Goal: Task Accomplishment & Management: Use online tool/utility

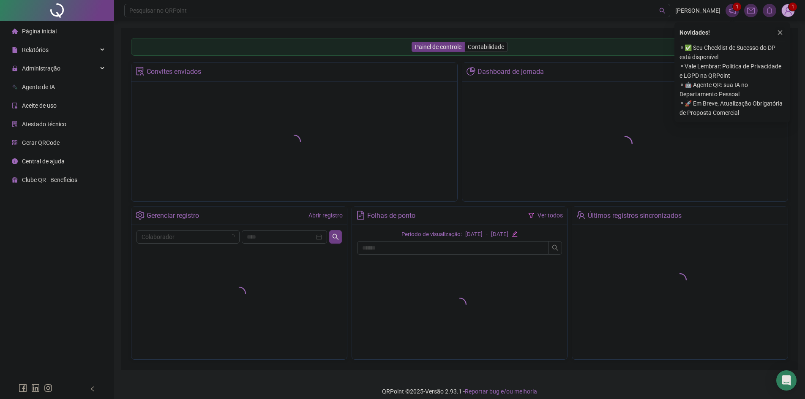
click at [779, 31] on icon "close" at bounding box center [780, 32] width 5 height 5
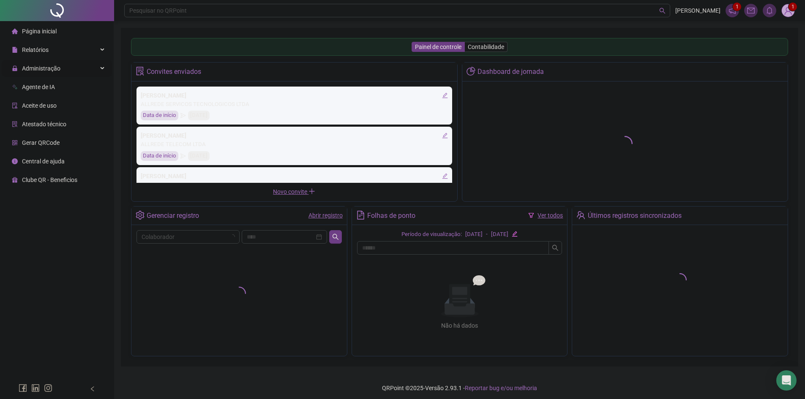
click at [51, 70] on span "Administração" at bounding box center [41, 68] width 38 height 7
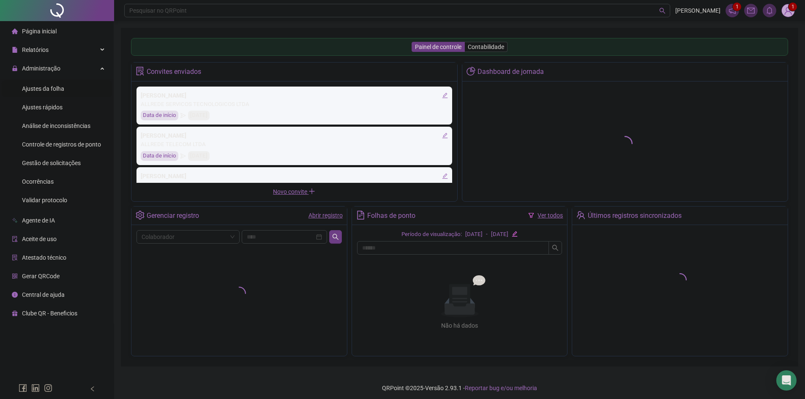
click at [46, 90] on span "Ajustes da folha" at bounding box center [43, 88] width 42 height 7
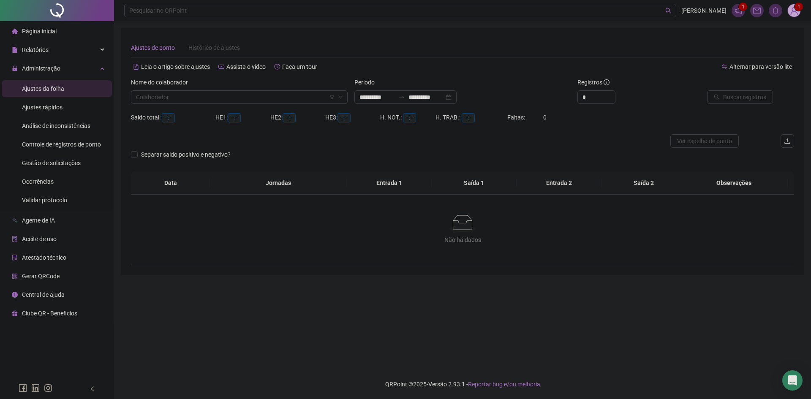
type input "**********"
click at [395, 97] on input "**********" at bounding box center [377, 97] width 35 height 9
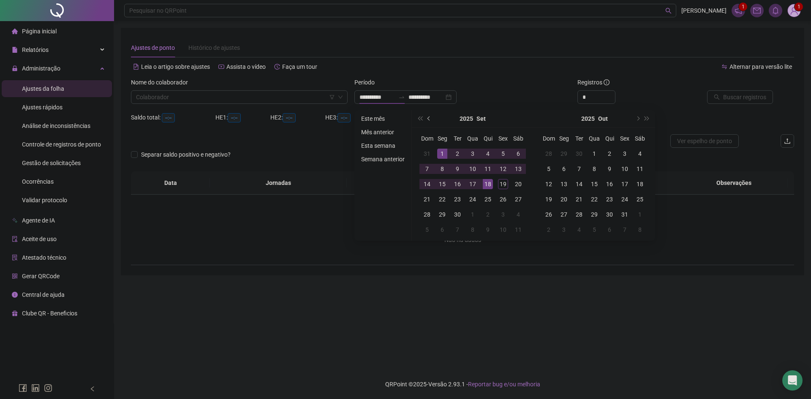
click at [432, 121] on button "prev-year" at bounding box center [429, 118] width 9 height 17
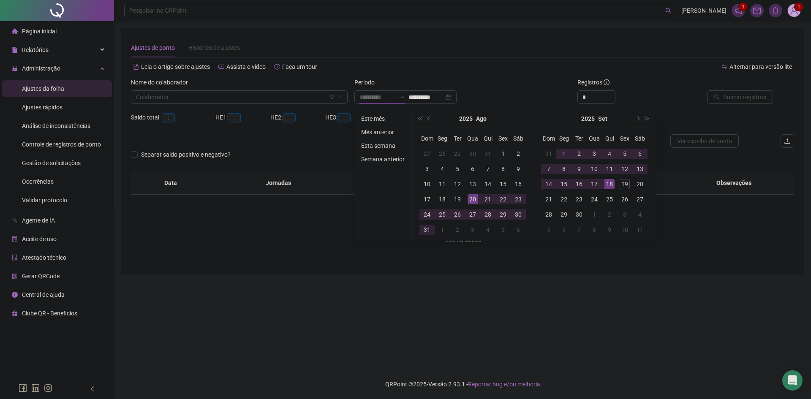
type input "**********"
click at [487, 195] on div "21" at bounding box center [488, 199] width 10 height 10
type input "**********"
click at [611, 183] on div "18" at bounding box center [610, 184] width 10 height 10
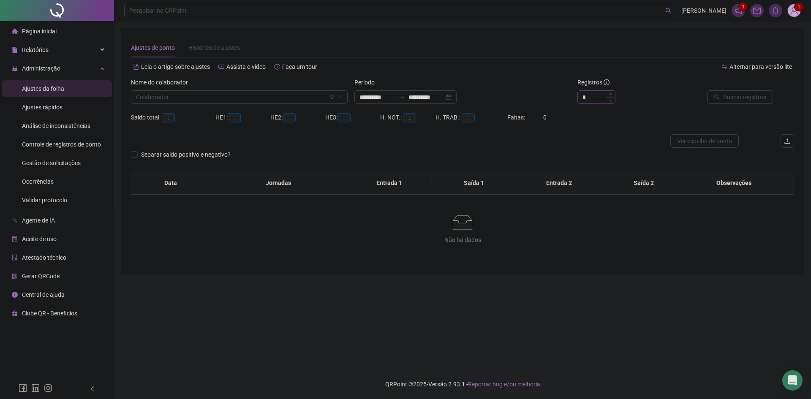
click at [584, 95] on input "*" at bounding box center [596, 97] width 37 height 13
type input "**"
click at [642, 93] on div "**" at bounding box center [630, 97] width 105 height 14
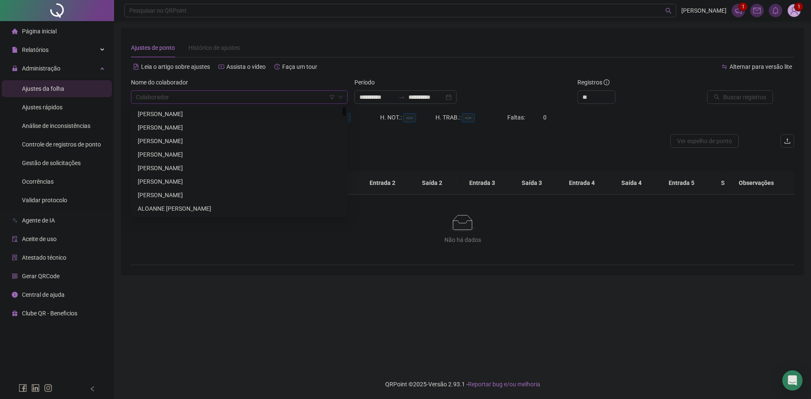
click at [250, 96] on input "search" at bounding box center [235, 97] width 199 height 13
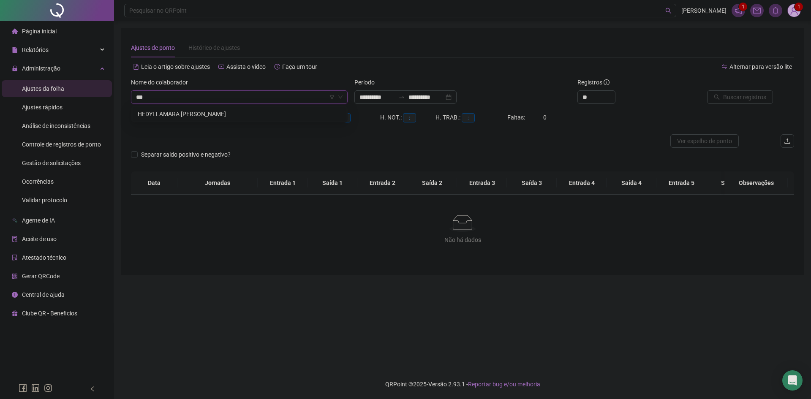
type input "****"
click at [202, 117] on div "HEDYLLAMARA [PERSON_NAME]" at bounding box center [239, 113] width 203 height 9
click at [750, 97] on span "Buscar registros" at bounding box center [744, 97] width 43 height 9
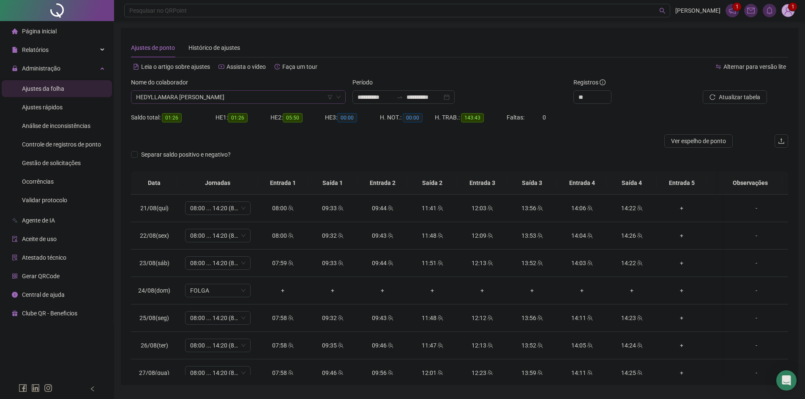
click at [217, 96] on span "HEDYLLAMARA [PERSON_NAME]" at bounding box center [238, 97] width 205 height 13
type input "****"
click at [215, 119] on div "[PERSON_NAME]" at bounding box center [238, 114] width 211 height 14
click at [734, 99] on span "Buscar registros" at bounding box center [738, 97] width 43 height 9
click at [255, 104] on div "Nome do colaborador [PERSON_NAME]" at bounding box center [238, 94] width 221 height 33
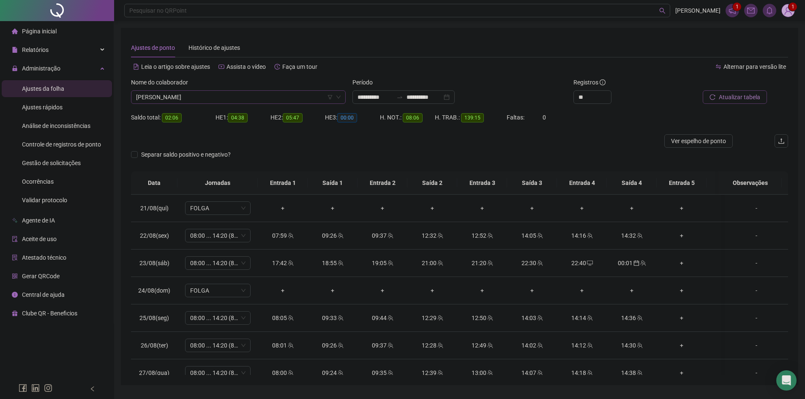
click at [244, 98] on span "[PERSON_NAME]" at bounding box center [238, 97] width 205 height 13
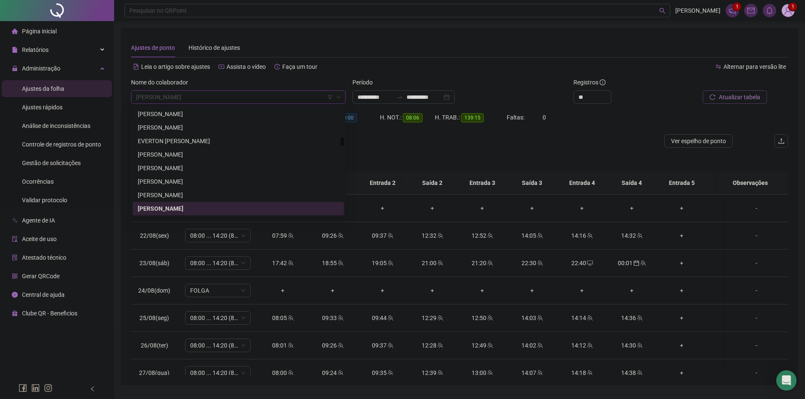
type input "*"
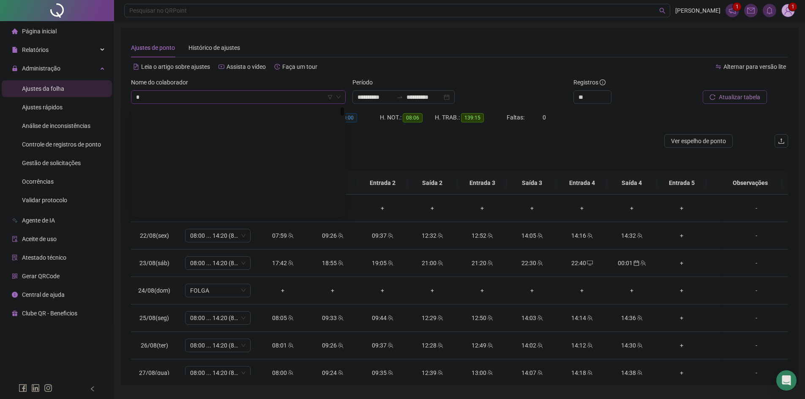
scroll to position [0, 0]
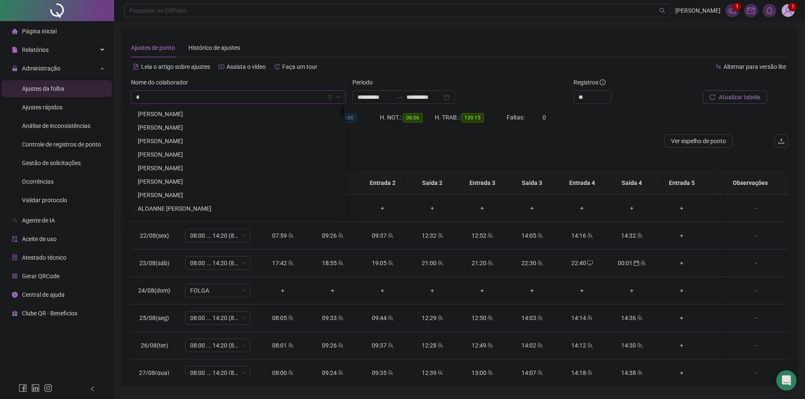
click at [207, 115] on div "[PERSON_NAME]" at bounding box center [238, 113] width 201 height 9
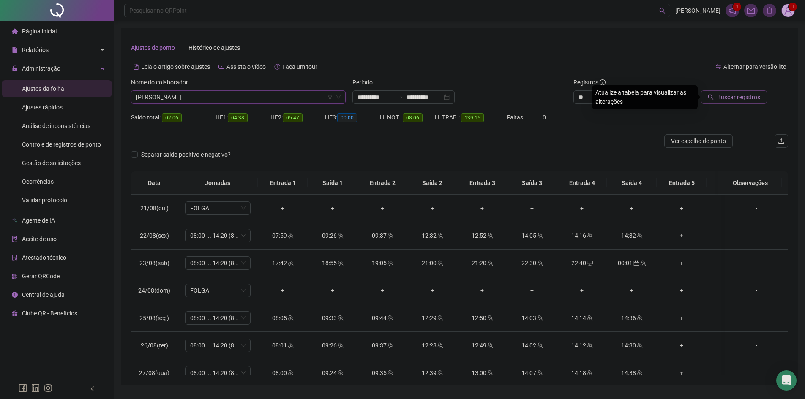
click at [738, 107] on div "Buscar registros" at bounding box center [736, 94] width 111 height 33
click at [734, 99] on span "Buscar registros" at bounding box center [738, 97] width 43 height 9
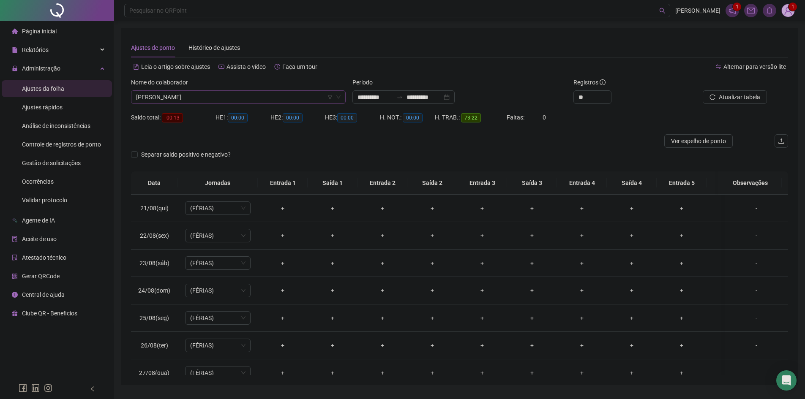
click at [216, 95] on span "[PERSON_NAME]" at bounding box center [238, 97] width 205 height 13
type input "****"
click at [177, 110] on div "[PERSON_NAME]" at bounding box center [238, 113] width 201 height 9
click at [753, 100] on span "Buscar registros" at bounding box center [738, 97] width 43 height 9
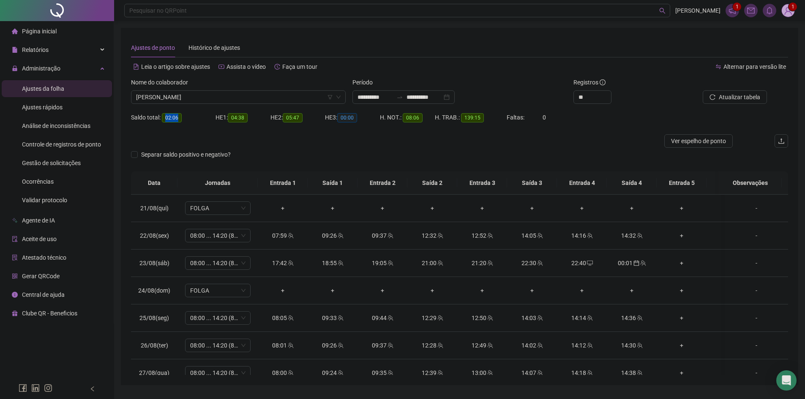
drag, startPoint x: 165, startPoint y: 117, endPoint x: 180, endPoint y: 116, distance: 14.8
click at [180, 116] on span "02:06" at bounding box center [172, 117] width 20 height 9
click at [355, 147] on div at bounding box center [377, 141] width 493 height 14
click at [262, 94] on span "[PERSON_NAME]" at bounding box center [238, 97] width 205 height 13
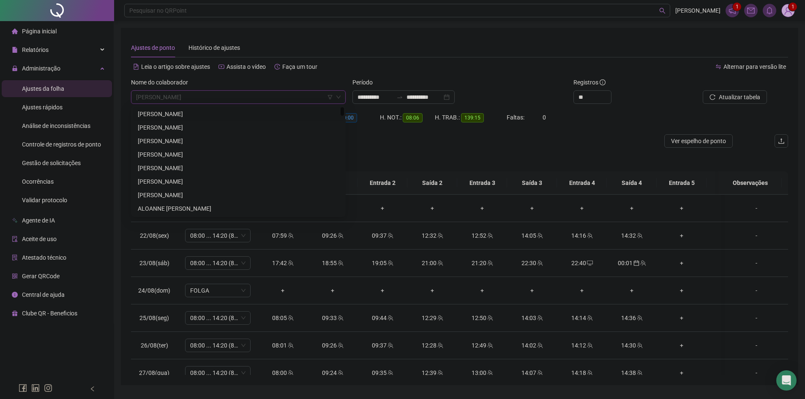
click at [215, 87] on div "Nome do colaborador" at bounding box center [238, 84] width 215 height 13
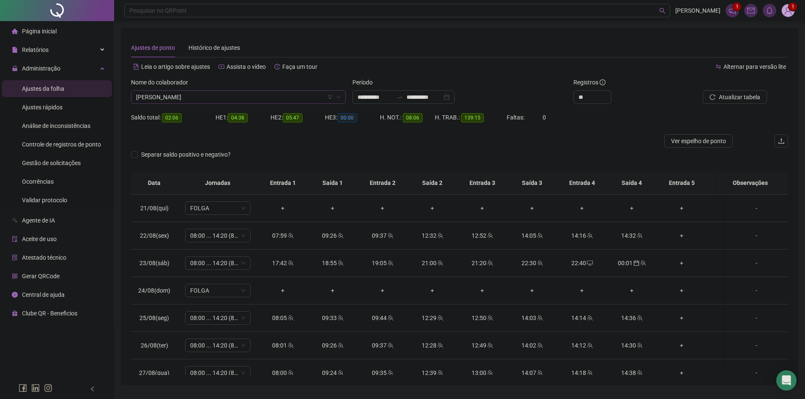
click at [218, 94] on span "[PERSON_NAME]" at bounding box center [238, 97] width 205 height 13
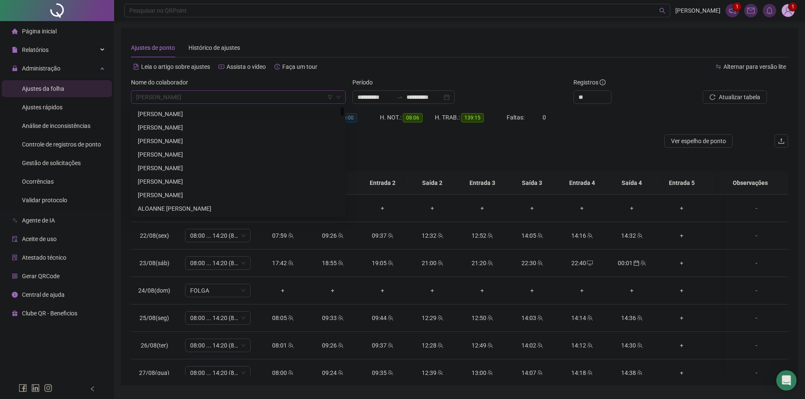
click at [190, 110] on div "[PERSON_NAME]" at bounding box center [238, 113] width 201 height 9
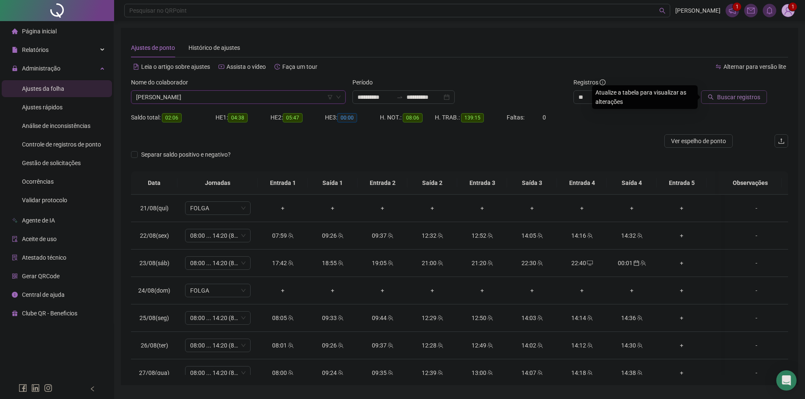
click at [724, 98] on span "Buscar registros" at bounding box center [738, 97] width 43 height 9
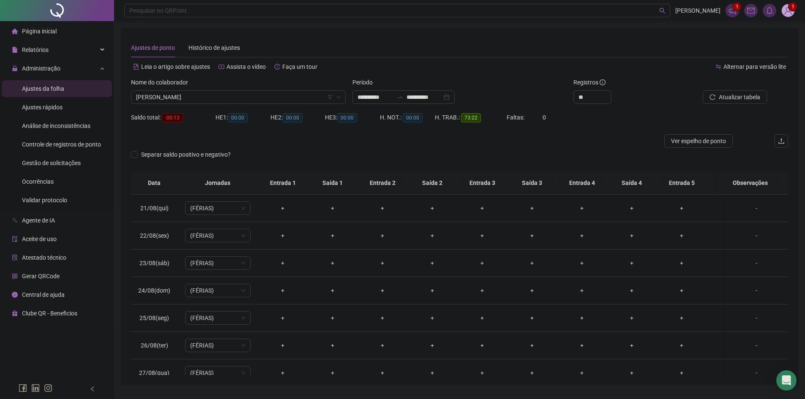
click at [209, 96] on span "[PERSON_NAME]" at bounding box center [238, 97] width 205 height 13
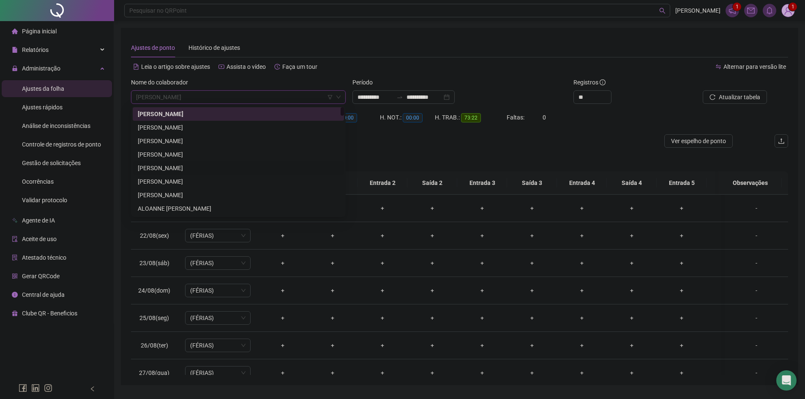
click at [190, 164] on div "[PERSON_NAME]" at bounding box center [238, 168] width 201 height 9
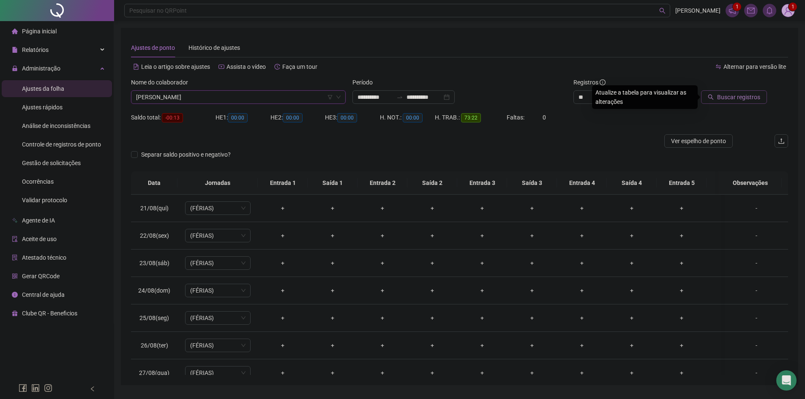
click at [720, 100] on span "Buscar registros" at bounding box center [738, 97] width 43 height 9
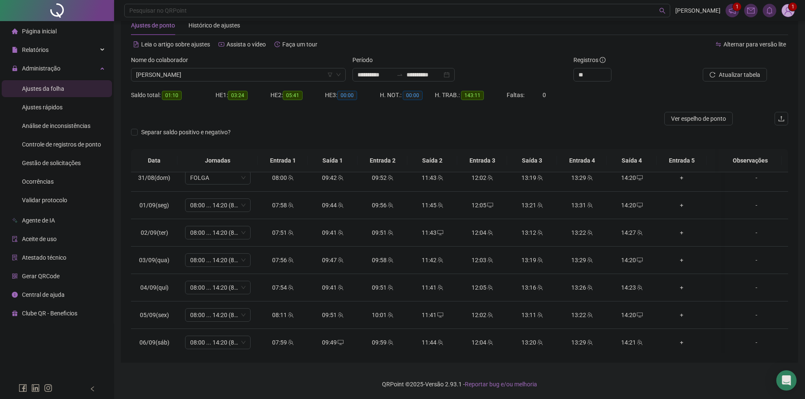
scroll to position [242, 0]
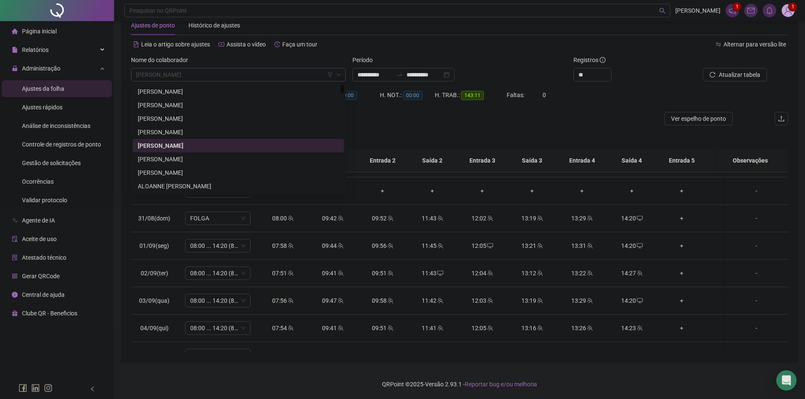
click at [188, 81] on span "[PERSON_NAME]" at bounding box center [238, 74] width 205 height 13
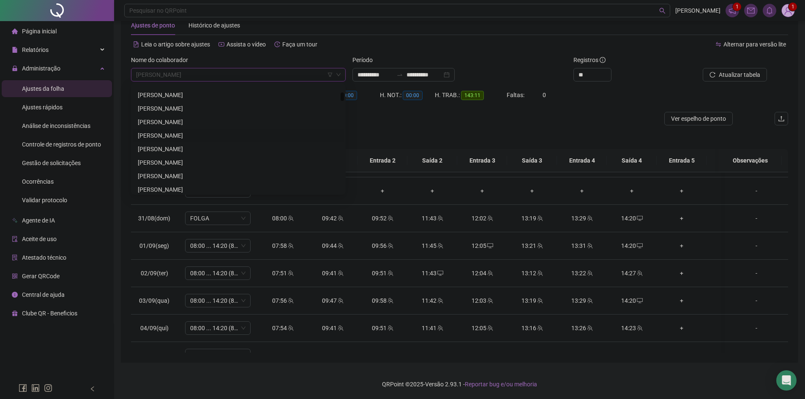
scroll to position [296, 0]
click at [189, 117] on div "[PERSON_NAME]" at bounding box center [238, 120] width 201 height 9
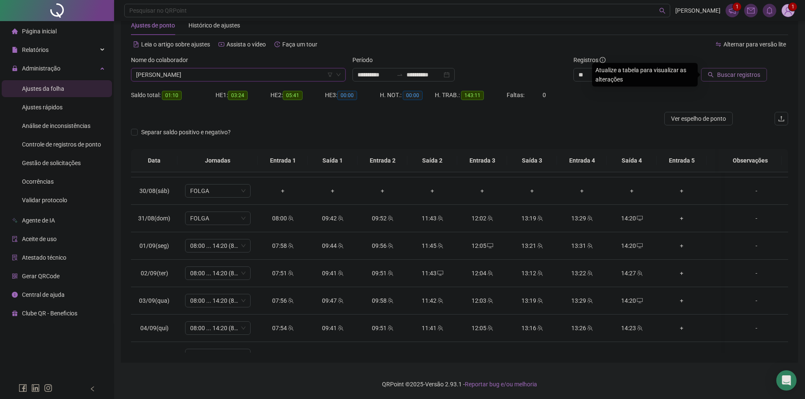
click at [720, 74] on span "Buscar registros" at bounding box center [738, 74] width 43 height 9
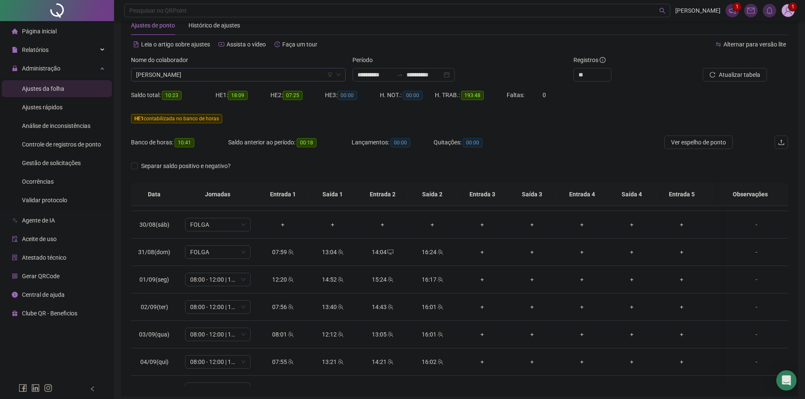
click at [211, 73] on span "[PERSON_NAME]" at bounding box center [238, 74] width 205 height 13
type input "******"
drag, startPoint x: 207, startPoint y: 103, endPoint x: 533, endPoint y: 74, distance: 327.5
click at [207, 103] on div "[PERSON_NAME]" at bounding box center [238, 105] width 201 height 9
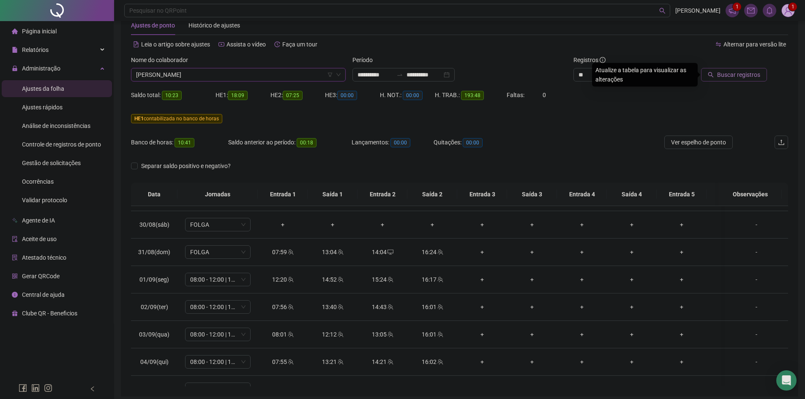
click at [745, 71] on span "Buscar registros" at bounding box center [738, 74] width 43 height 9
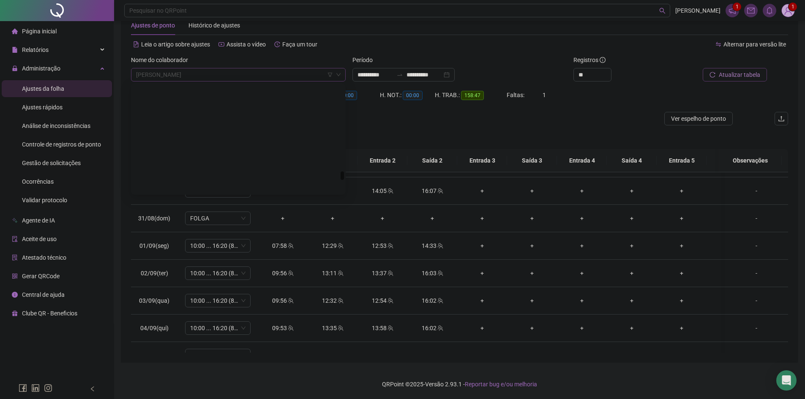
click at [259, 79] on span "[PERSON_NAME]" at bounding box center [238, 74] width 205 height 13
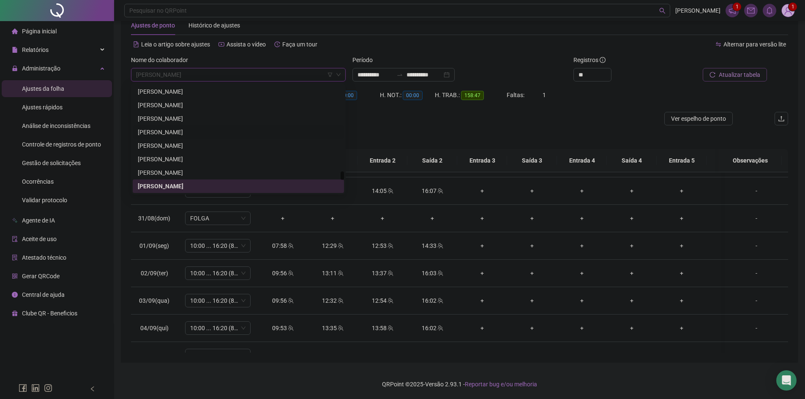
click at [205, 135] on div "[PERSON_NAME]" at bounding box center [238, 132] width 201 height 9
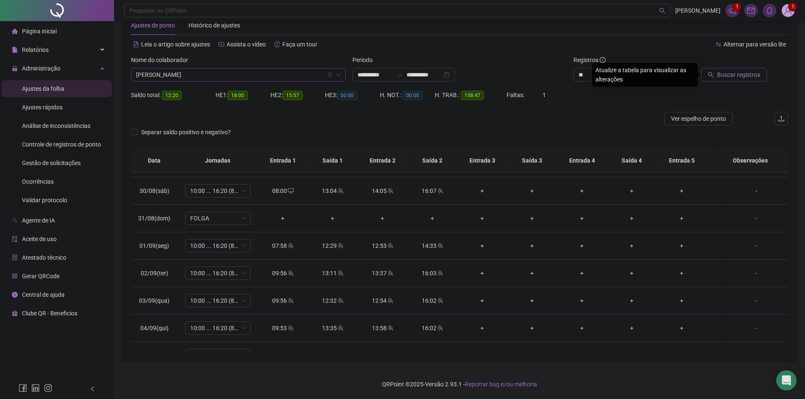
click at [734, 69] on button "Buscar registros" at bounding box center [734, 75] width 66 height 14
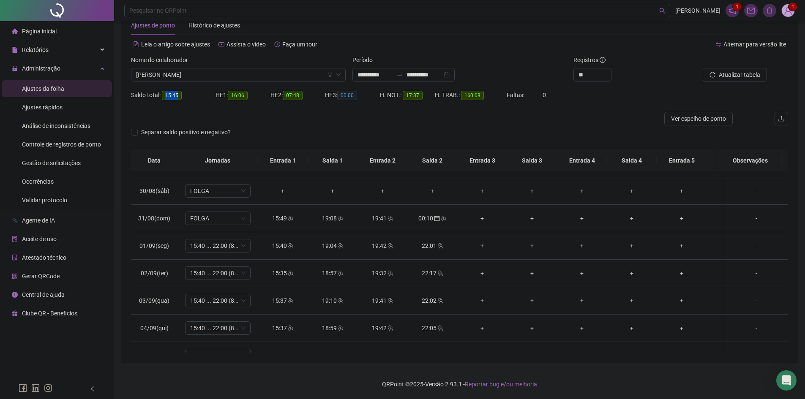
drag, startPoint x: 180, startPoint y: 98, endPoint x: 163, endPoint y: 96, distance: 17.4
click at [163, 96] on span "15:45" at bounding box center [172, 95] width 20 height 9
click at [275, 123] on div at bounding box center [377, 119] width 493 height 14
click at [201, 79] on span "[PERSON_NAME]" at bounding box center [238, 74] width 205 height 13
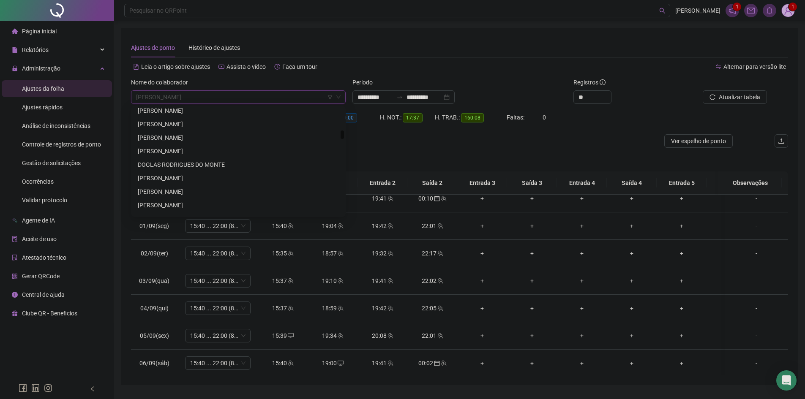
scroll to position [803, 0]
click at [202, 150] on div "[PERSON_NAME]" at bounding box center [238, 149] width 201 height 9
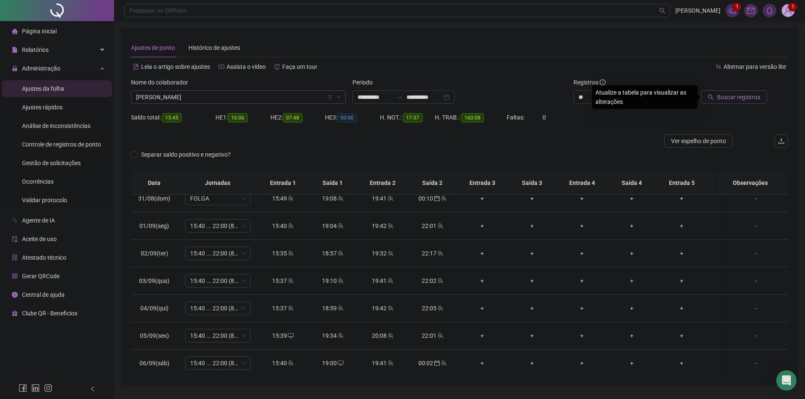
click at [725, 96] on span "Buscar registros" at bounding box center [738, 97] width 43 height 9
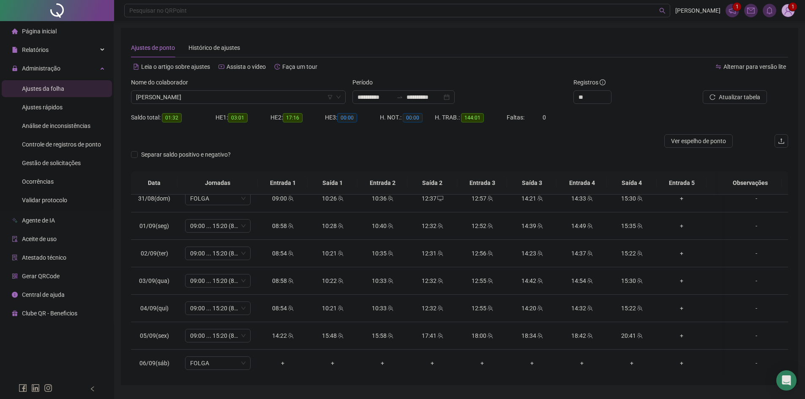
click at [210, 90] on div "Nome do colaborador" at bounding box center [238, 84] width 215 height 13
click at [210, 94] on span "[PERSON_NAME]" at bounding box center [238, 97] width 205 height 13
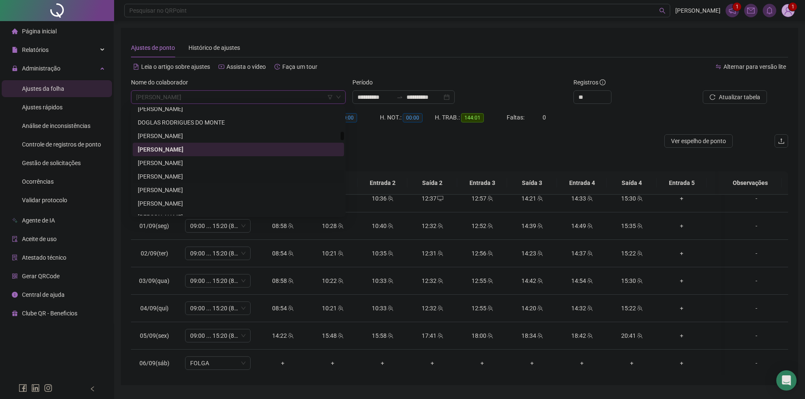
click at [184, 177] on div "[PERSON_NAME]" at bounding box center [238, 176] width 201 height 9
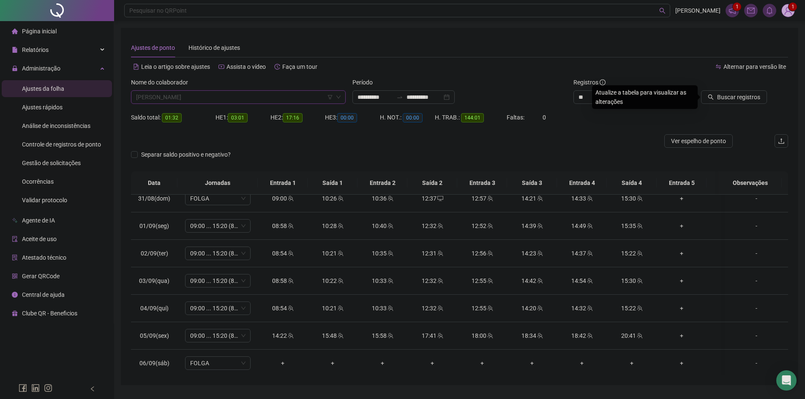
click at [187, 100] on span "[PERSON_NAME]" at bounding box center [238, 97] width 205 height 13
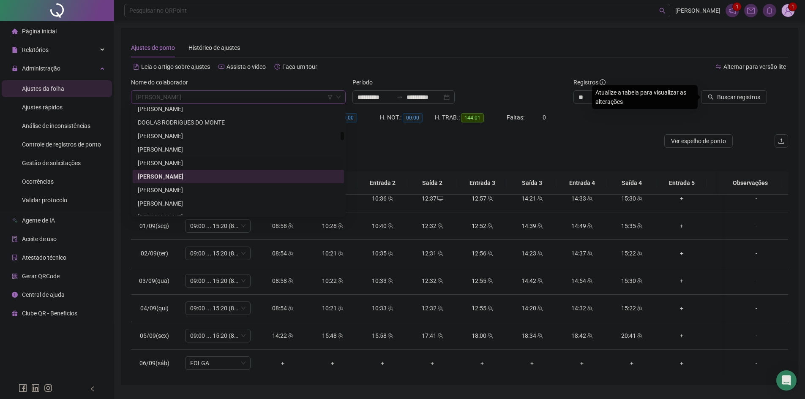
click at [179, 160] on div "[PERSON_NAME]" at bounding box center [238, 162] width 201 height 9
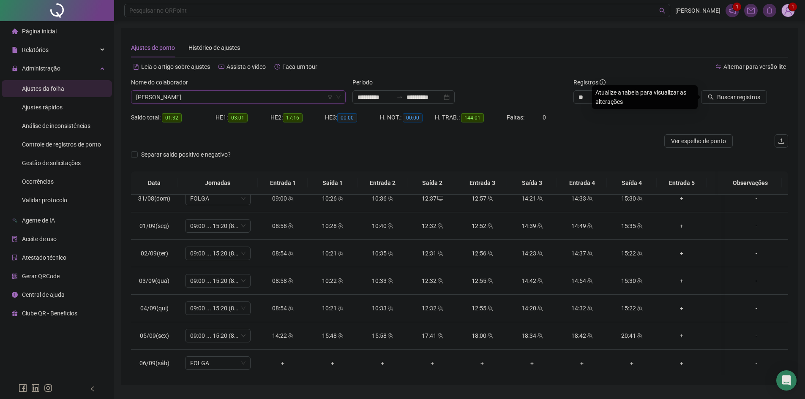
click at [732, 93] on span "Buscar registros" at bounding box center [738, 97] width 43 height 9
click at [220, 101] on span "[PERSON_NAME]" at bounding box center [238, 97] width 205 height 13
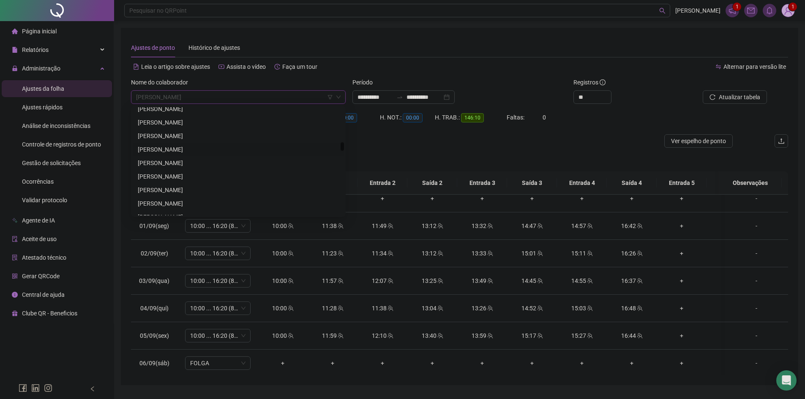
scroll to position [1099, 0]
click at [176, 147] on div "[PERSON_NAME]" at bounding box center [238, 151] width 201 height 9
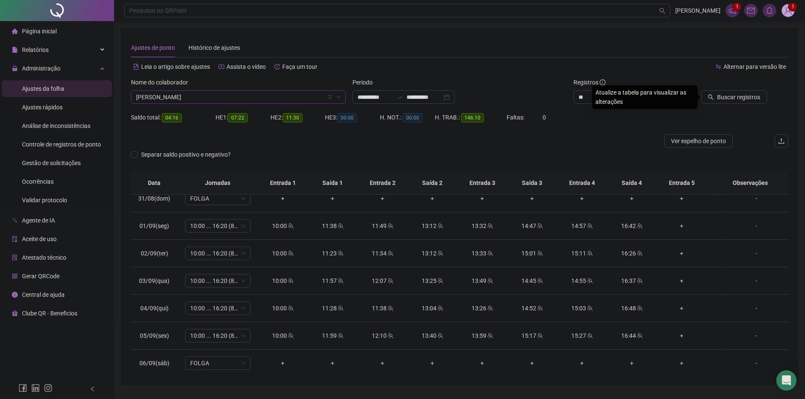
click at [734, 90] on div at bounding box center [725, 84] width 83 height 13
click at [732, 96] on span "Buscar registros" at bounding box center [738, 97] width 43 height 9
click at [308, 95] on span "[PERSON_NAME]" at bounding box center [238, 97] width 205 height 13
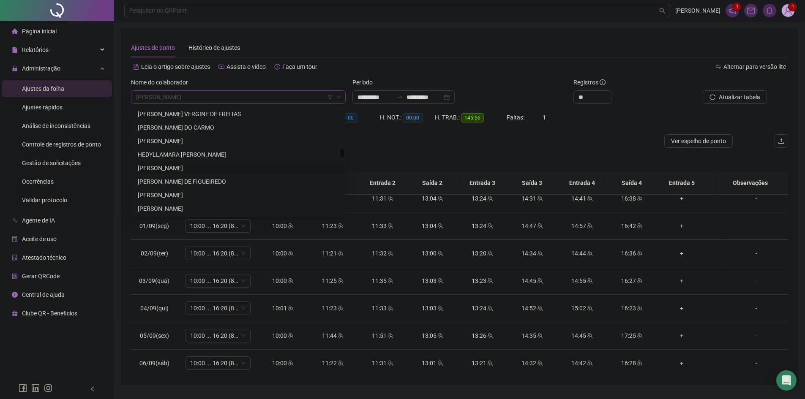
scroll to position [1394, 0]
click at [203, 180] on div "[PERSON_NAME]" at bounding box center [238, 179] width 201 height 9
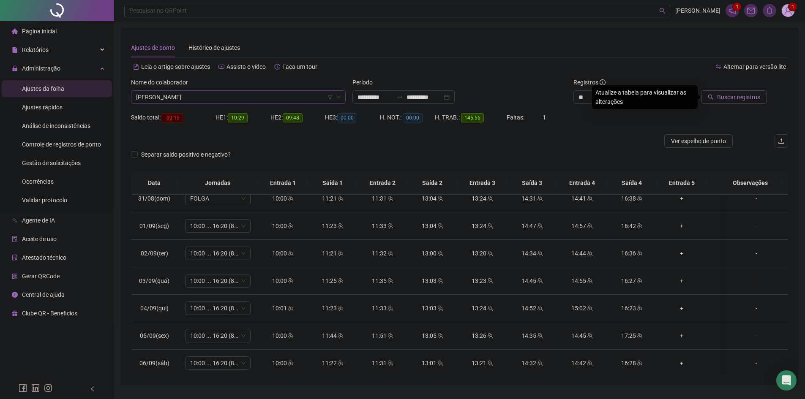
click at [747, 99] on span "Buscar registros" at bounding box center [738, 97] width 43 height 9
drag, startPoint x: 180, startPoint y: 117, endPoint x: 166, endPoint y: 117, distance: 13.9
click at [166, 117] on span "-04:17" at bounding box center [172, 117] width 21 height 9
click at [216, 128] on div "HE 1: 03:55" at bounding box center [242, 123] width 55 height 24
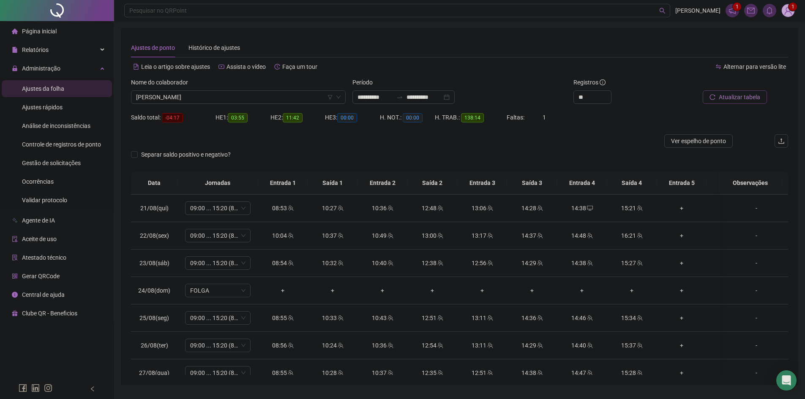
click at [731, 94] on span "Atualizar tabela" at bounding box center [739, 97] width 41 height 9
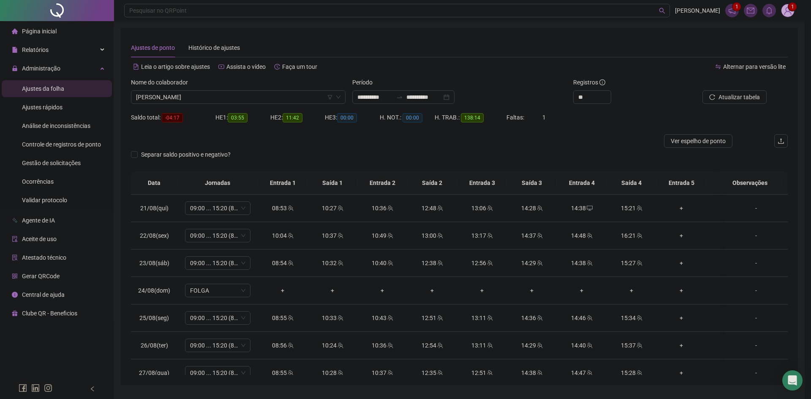
click at [732, 94] on div "Atualizando tabela Atualizando e reorganizando os registros... OK" at bounding box center [405, 199] width 811 height 399
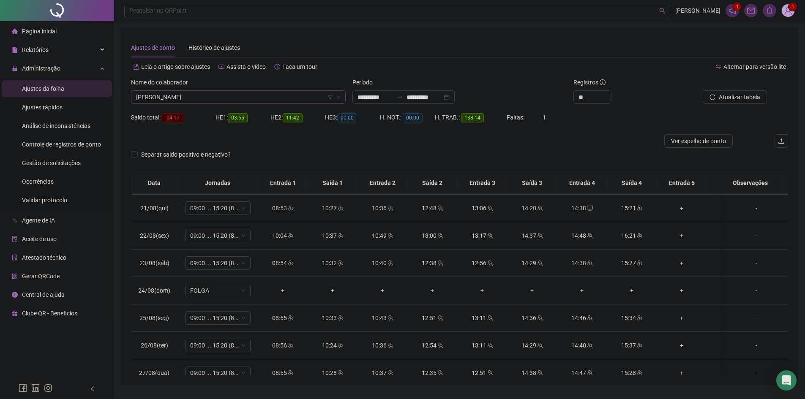
click at [232, 101] on span "[PERSON_NAME]" at bounding box center [238, 97] width 205 height 13
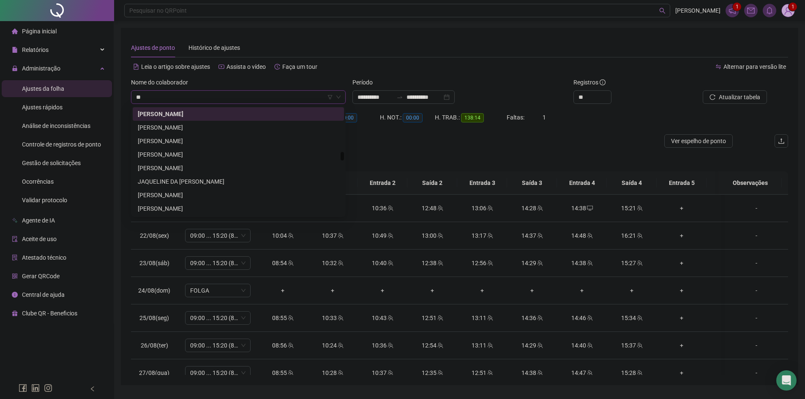
scroll to position [27, 0]
type input "****"
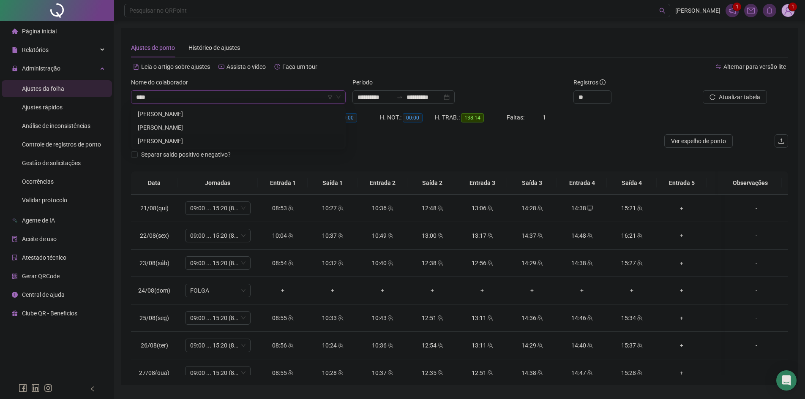
click at [218, 139] on div "[PERSON_NAME]" at bounding box center [238, 140] width 201 height 9
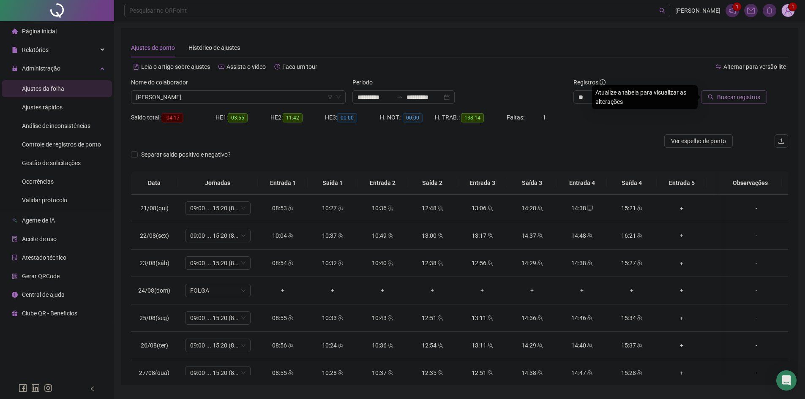
click at [739, 101] on span "Buscar registros" at bounding box center [738, 97] width 43 height 9
click at [160, 96] on span "[PERSON_NAME]" at bounding box center [238, 97] width 205 height 13
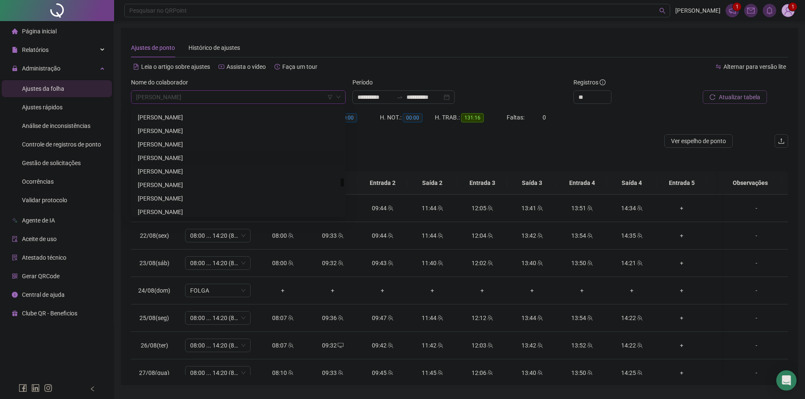
scroll to position [2407, 0]
click at [181, 156] on div "[PERSON_NAME]" at bounding box center [238, 154] width 201 height 9
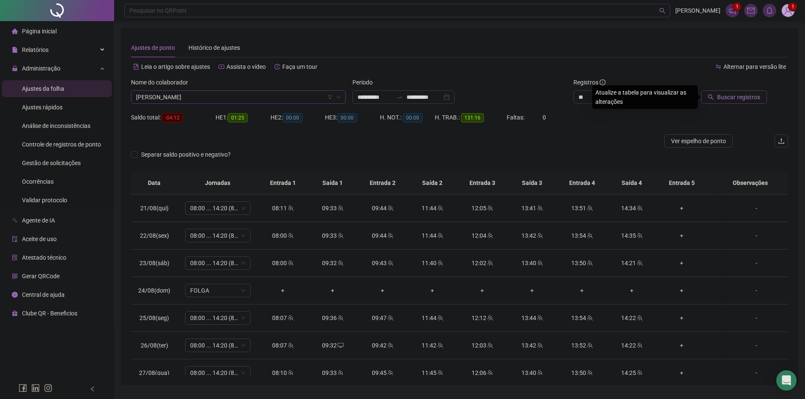
click at [729, 89] on div at bounding box center [725, 84] width 83 height 13
click at [730, 92] on button "Buscar registros" at bounding box center [734, 97] width 66 height 14
click at [202, 89] on div "Nome do colaborador" at bounding box center [238, 84] width 215 height 13
click at [205, 95] on span "[PERSON_NAME]" at bounding box center [238, 97] width 205 height 13
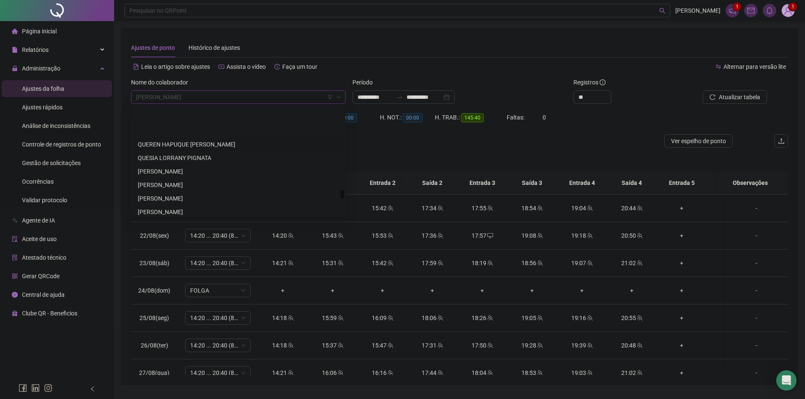
scroll to position [2702, 0]
click at [203, 195] on div "[PERSON_NAME]" at bounding box center [238, 196] width 201 height 9
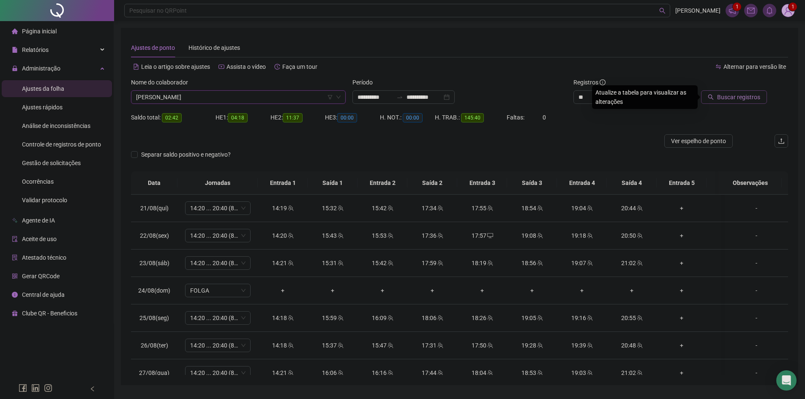
click at [724, 92] on button "Buscar registros" at bounding box center [734, 97] width 66 height 14
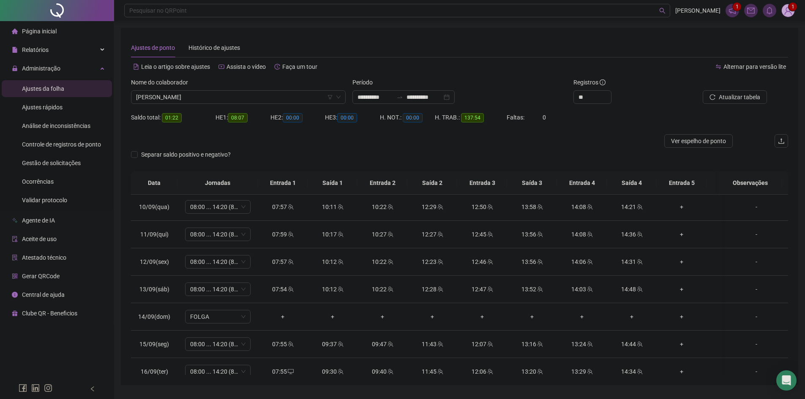
scroll to position [622, 0]
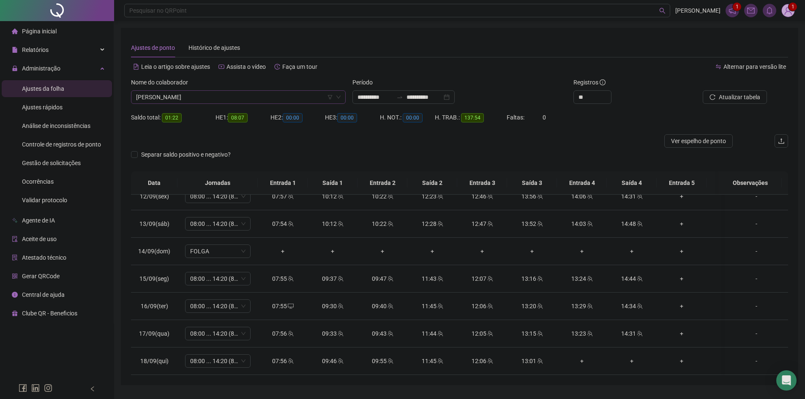
click at [219, 103] on span "[PERSON_NAME]" at bounding box center [238, 97] width 205 height 13
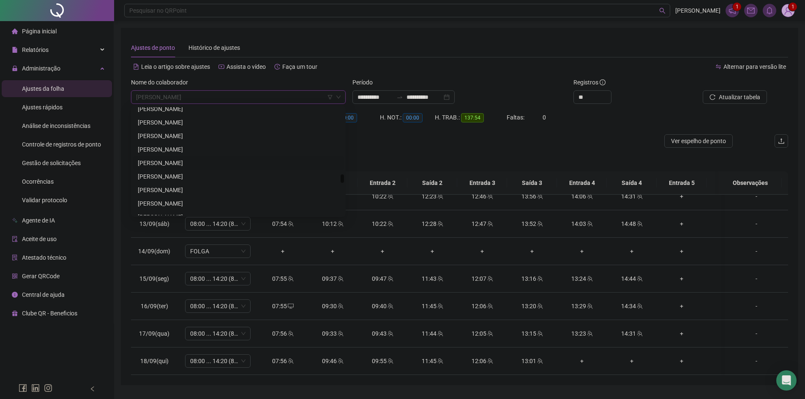
scroll to position [2238, 0]
click at [186, 199] on div "[PERSON_NAME]" at bounding box center [238, 201] width 201 height 9
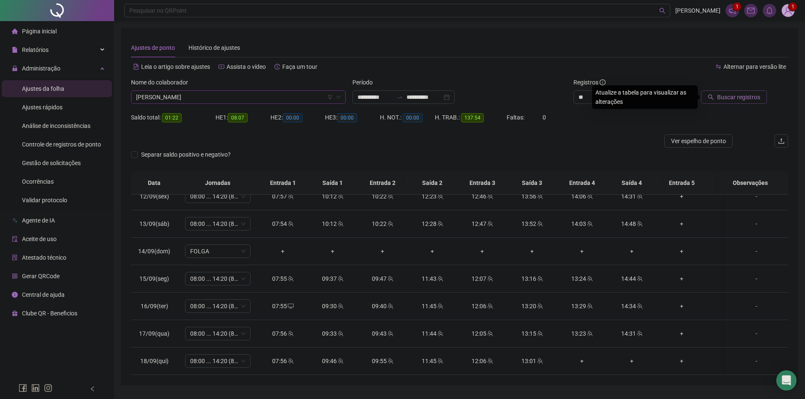
click at [753, 93] on span "Buscar registros" at bounding box center [738, 97] width 43 height 9
click at [184, 97] on span "[PERSON_NAME]" at bounding box center [238, 97] width 205 height 13
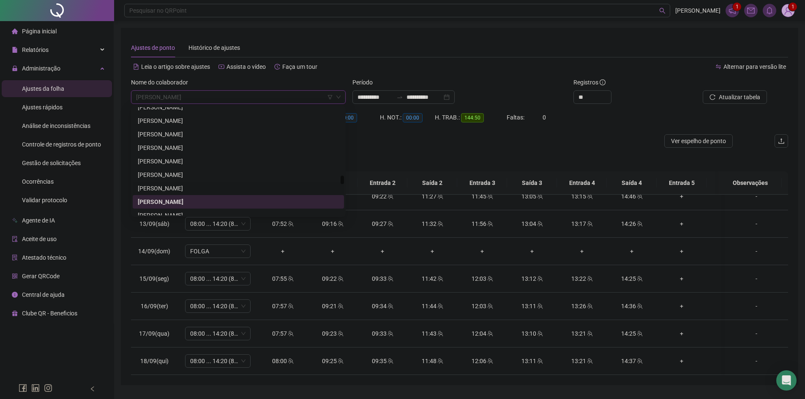
click at [207, 188] on div "[PERSON_NAME]" at bounding box center [238, 188] width 201 height 9
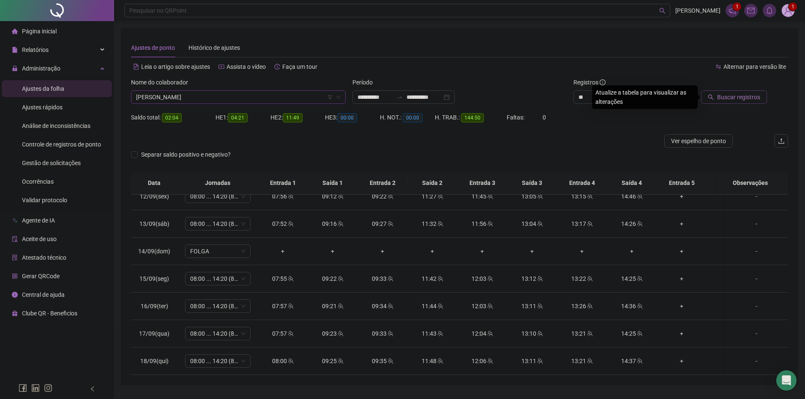
click at [739, 103] on button "Buscar registros" at bounding box center [734, 97] width 66 height 14
click at [212, 100] on span "[PERSON_NAME]" at bounding box center [238, 97] width 205 height 13
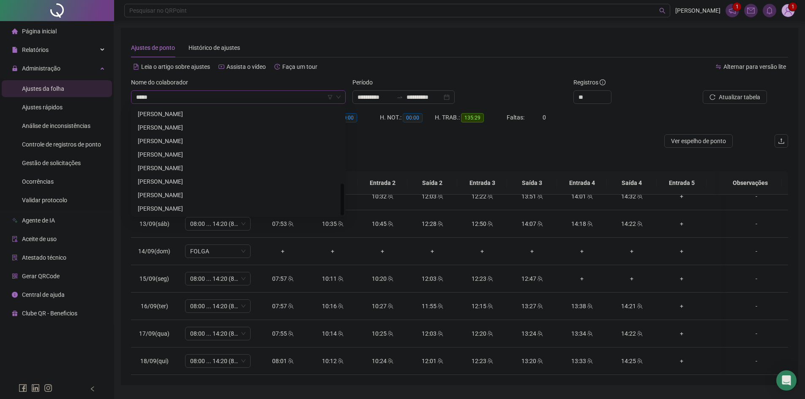
scroll to position [0, 0]
type input "*****"
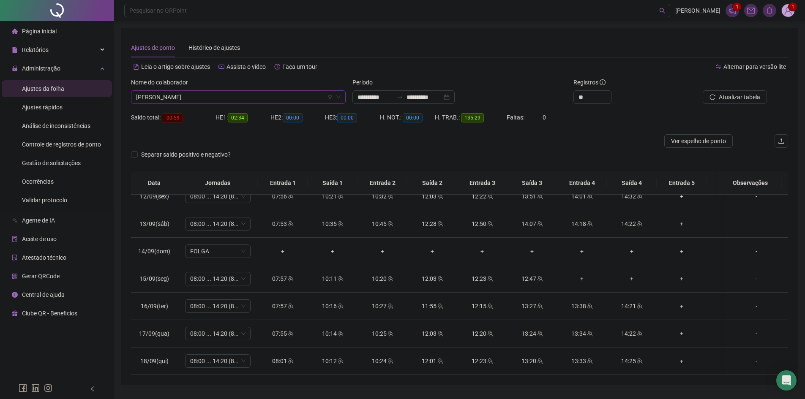
click at [206, 91] on span "[PERSON_NAME]" at bounding box center [238, 97] width 205 height 13
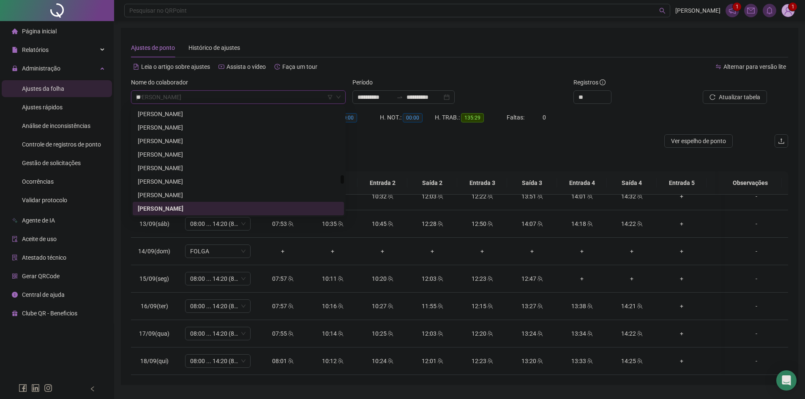
scroll to position [1068, 0]
type input "*"
type input "***"
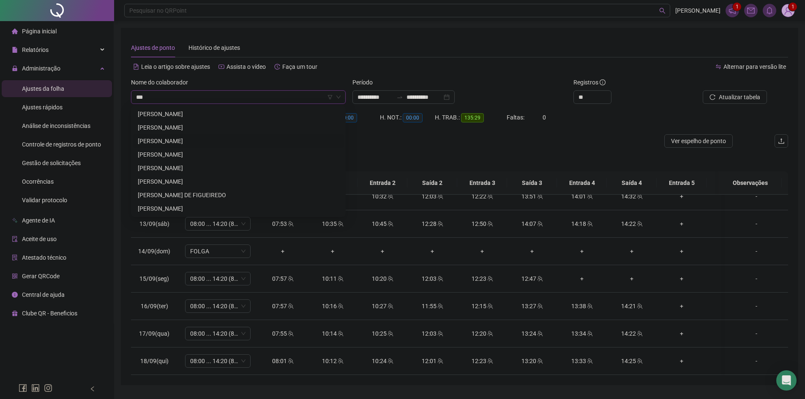
click at [170, 144] on div "[PERSON_NAME]" at bounding box center [238, 140] width 201 height 9
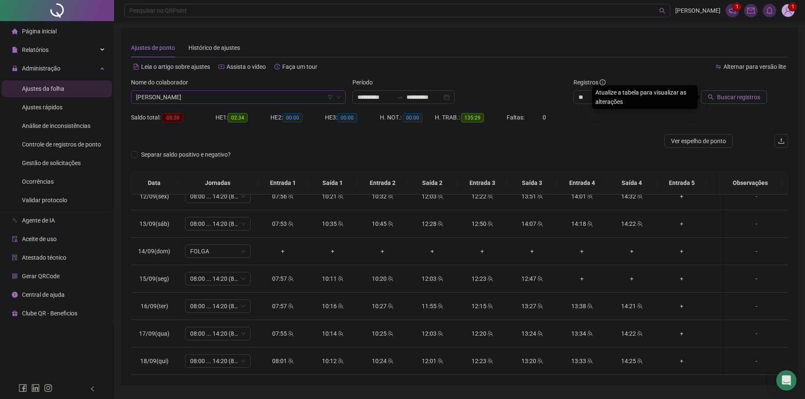
click at [752, 96] on span "Buscar registros" at bounding box center [738, 97] width 43 height 9
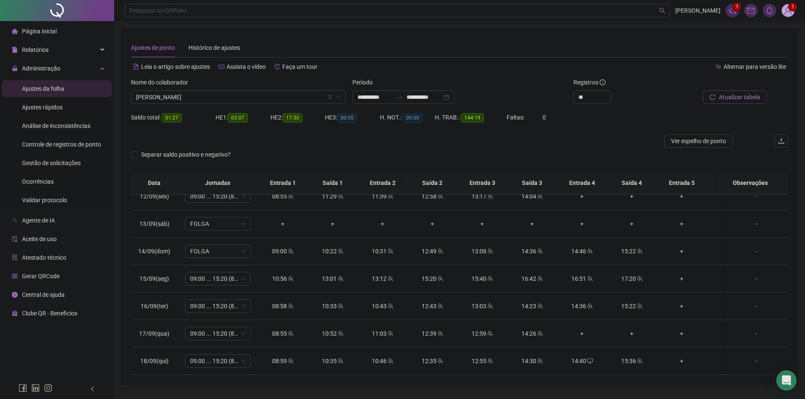
click at [715, 103] on button "Atualizar tabela" at bounding box center [735, 97] width 64 height 14
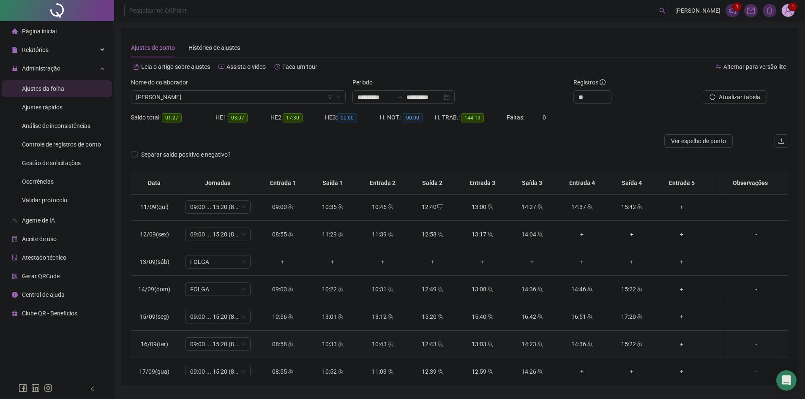
scroll to position [622, 0]
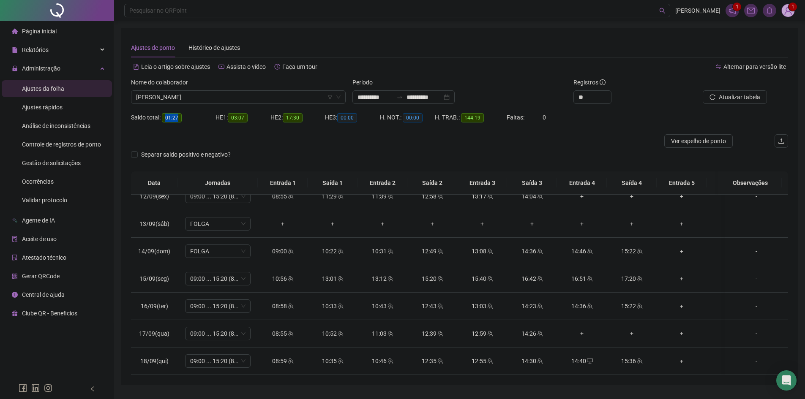
drag, startPoint x: 164, startPoint y: 118, endPoint x: 182, endPoint y: 118, distance: 18.2
click at [182, 118] on div "Saldo total: 01:27" at bounding box center [173, 118] width 85 height 10
click at [273, 133] on div "HE 2: 17:30" at bounding box center [297, 123] width 55 height 24
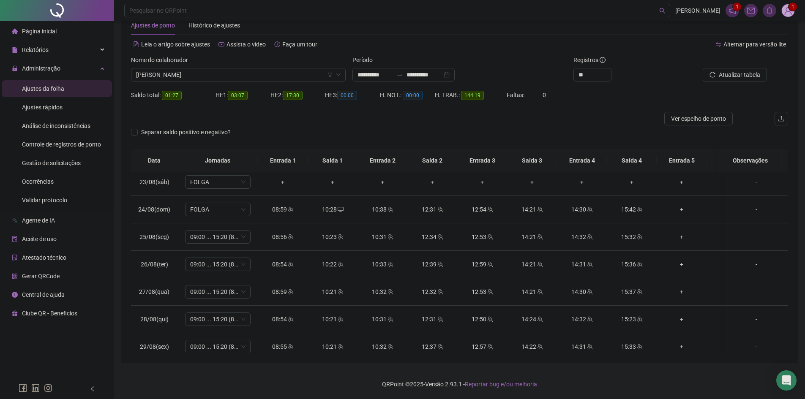
scroll to position [0, 0]
